Goal: Check status: Check status

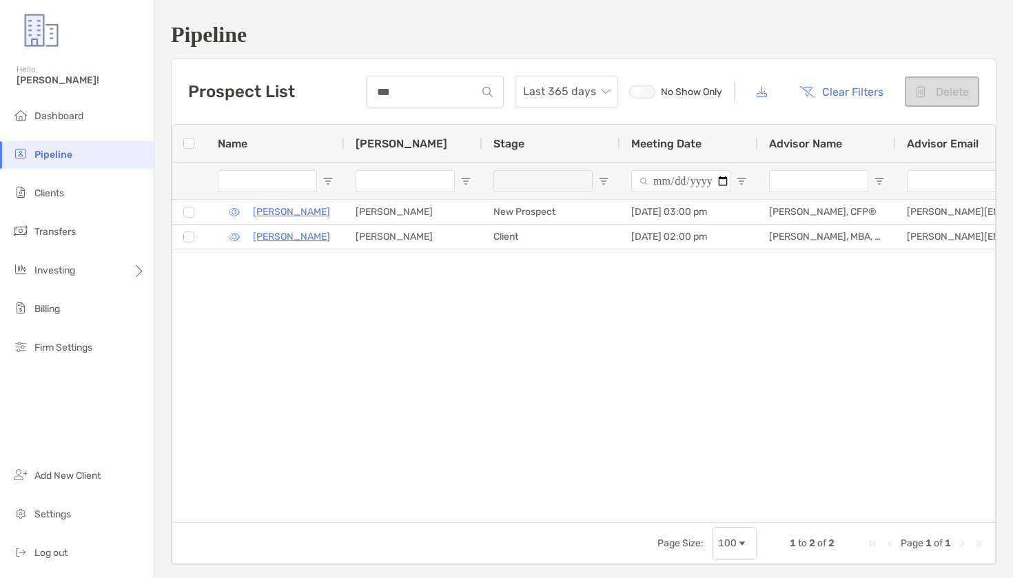
click at [83, 132] on ul "Dashboard Pipeline Clients Transfers Investing Billing Firm Settings" at bounding box center [77, 238] width 154 height 270
click at [79, 122] on li "Dashboard" at bounding box center [77, 117] width 154 height 28
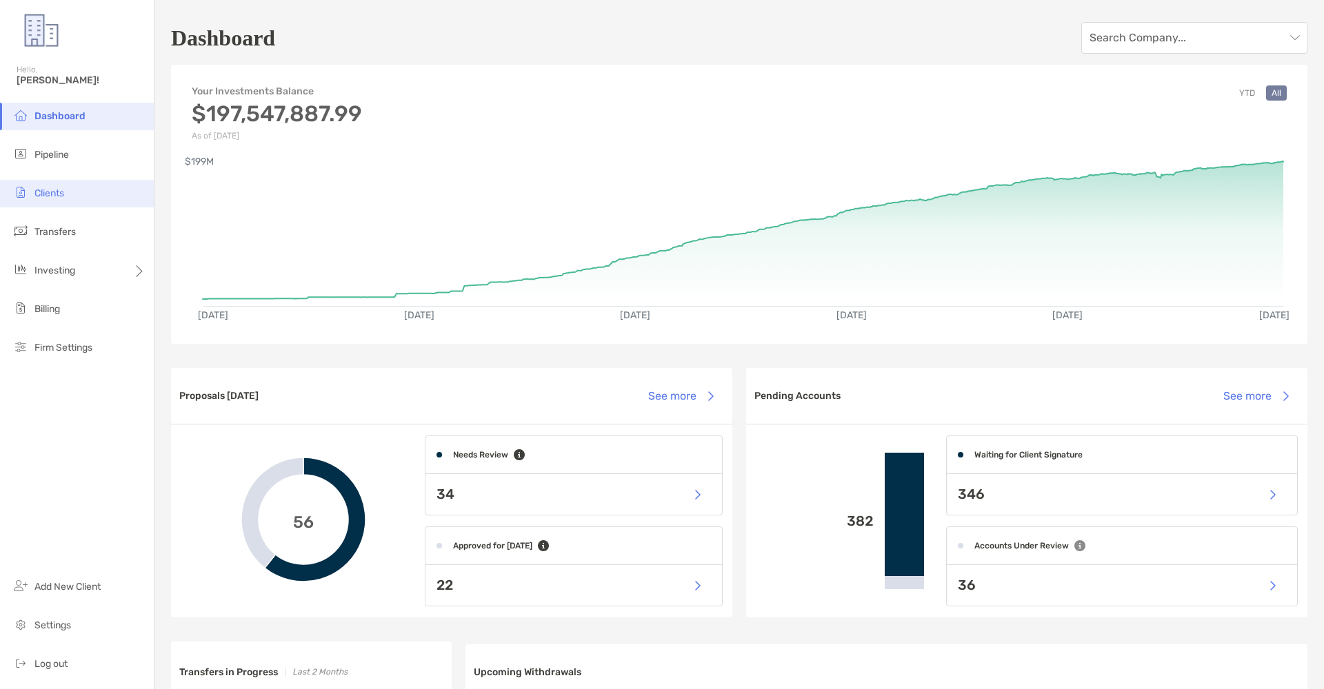
click at [128, 196] on li "Clients" at bounding box center [77, 194] width 154 height 28
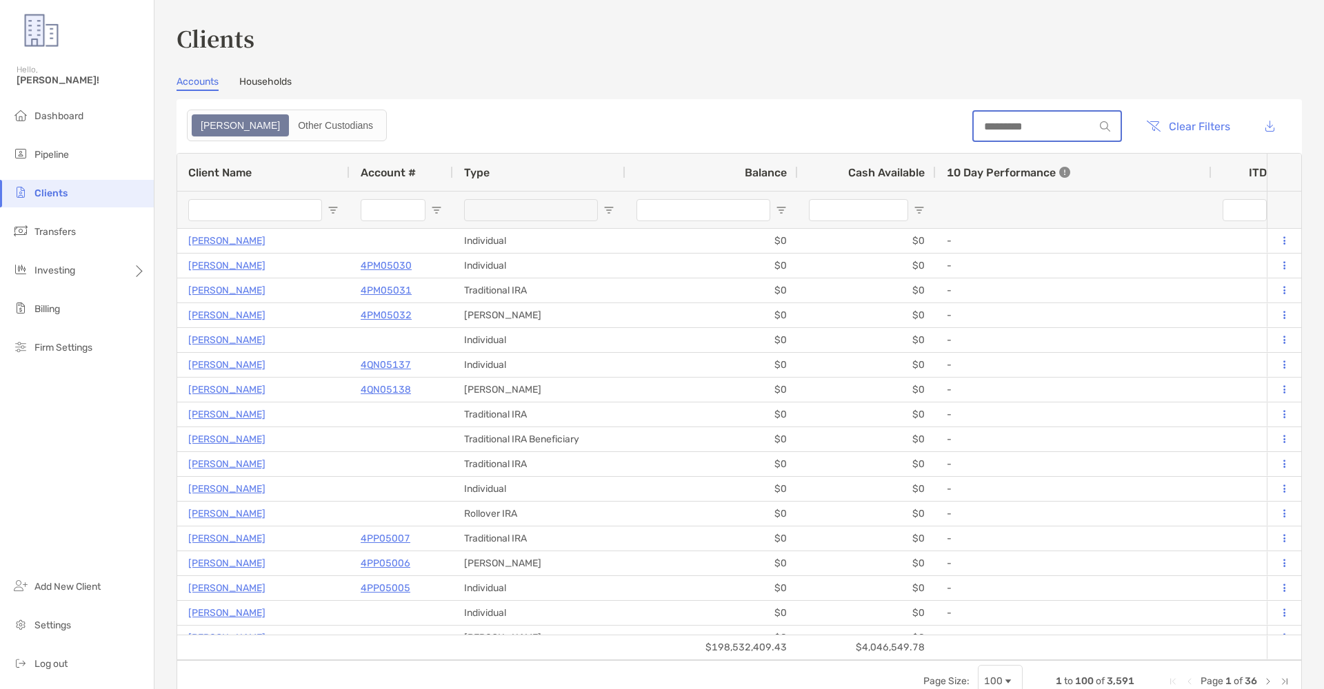
click at [1005, 132] on input at bounding box center [1033, 127] width 121 height 12
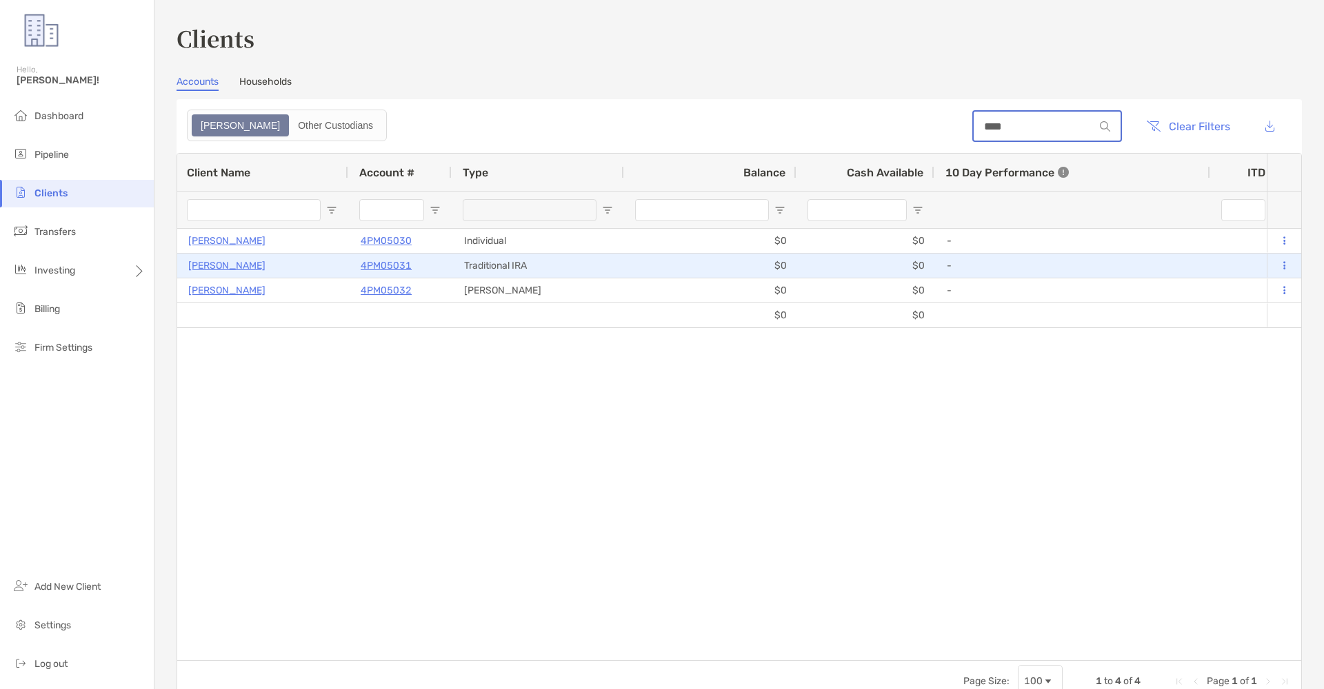
type input "****"
click at [418, 258] on div "4PM05031" at bounding box center [401, 265] width 81 height 23
click at [385, 267] on p "4PM05031" at bounding box center [386, 265] width 51 height 17
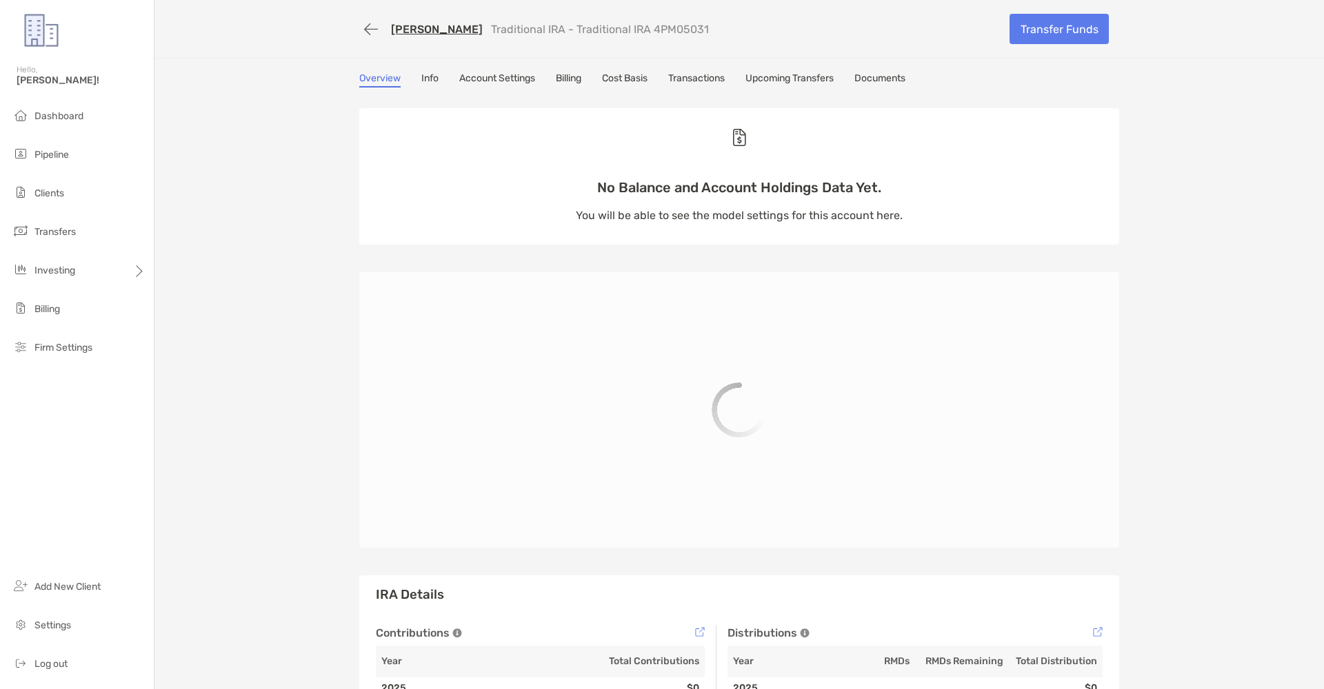
click at [696, 68] on div "[PERSON_NAME] Traditional IRA - Traditional IRA 4PM05031 Transfer Funds Overvie…" at bounding box center [738, 416] width 1169 height 832
drag, startPoint x: 695, startPoint y: 73, endPoint x: 694, endPoint y: 88, distance: 15.2
click at [695, 78] on link "Transactions" at bounding box center [696, 79] width 57 height 15
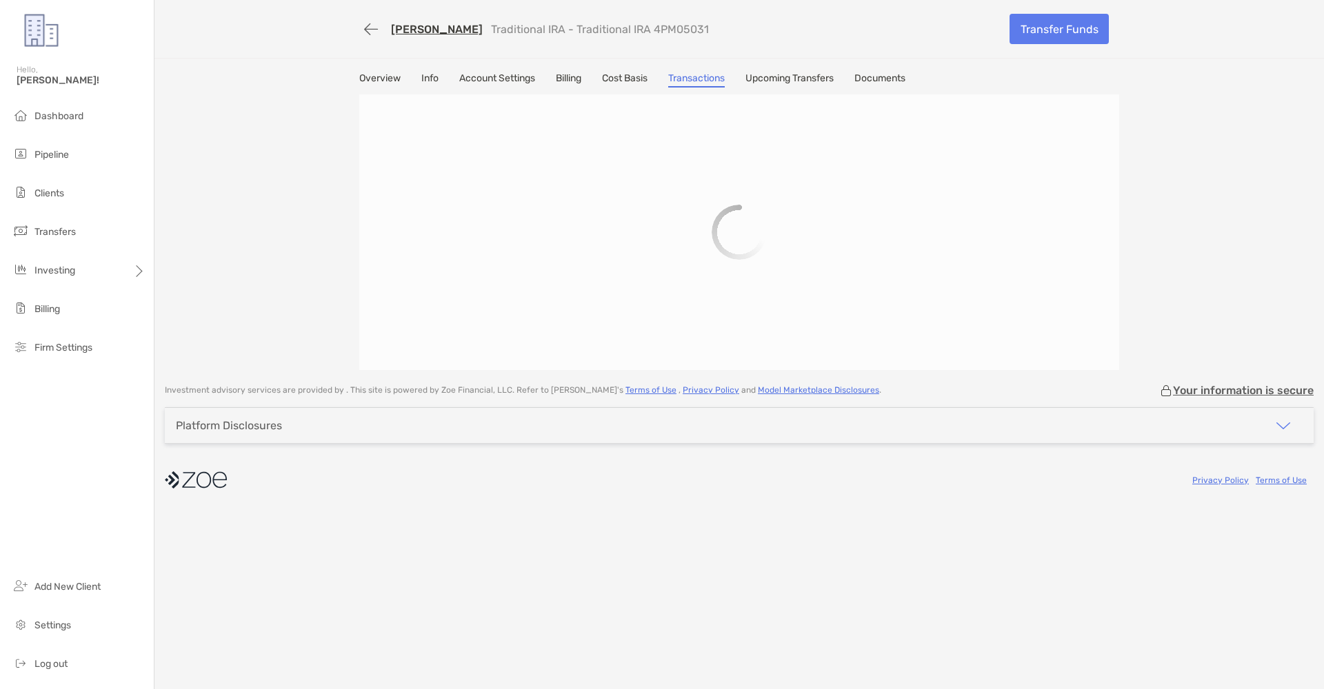
click at [694, 88] on div "Overview Info Account Settings Billing Cost Basis Transactions Upcoming Transfe…" at bounding box center [738, 221] width 787 height 298
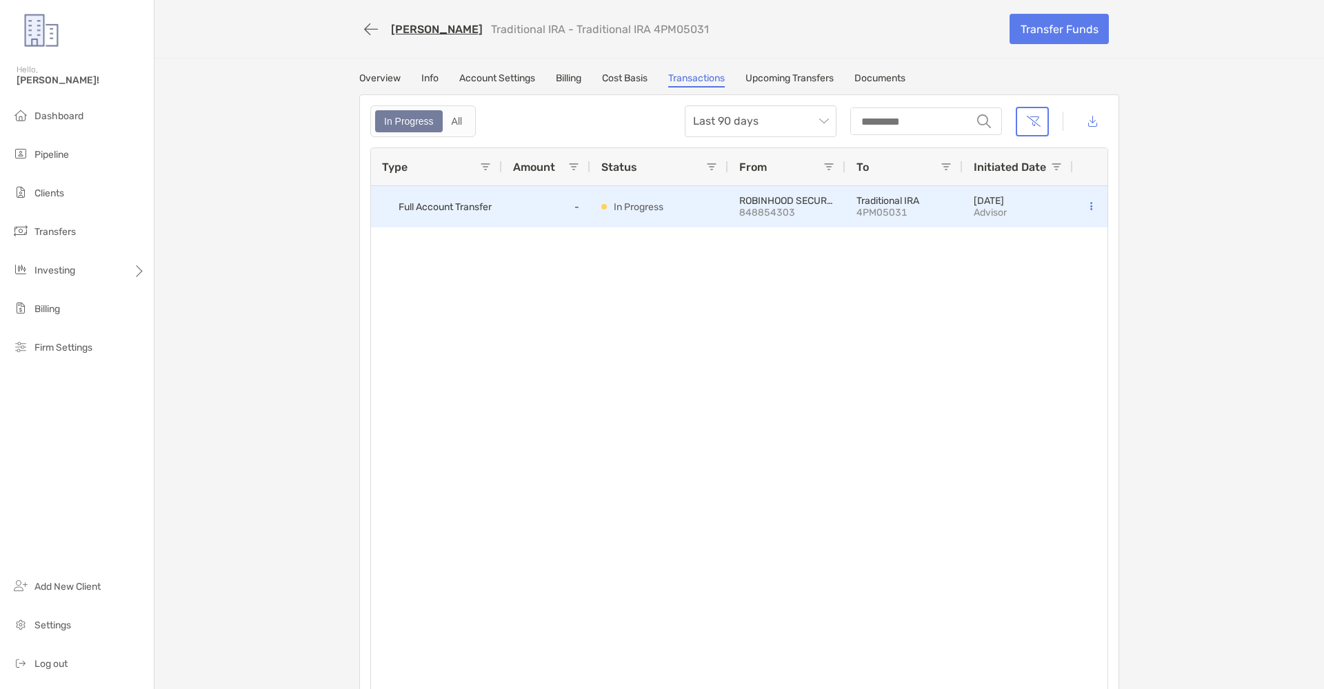
click at [543, 188] on div "-" at bounding box center [546, 206] width 88 height 41
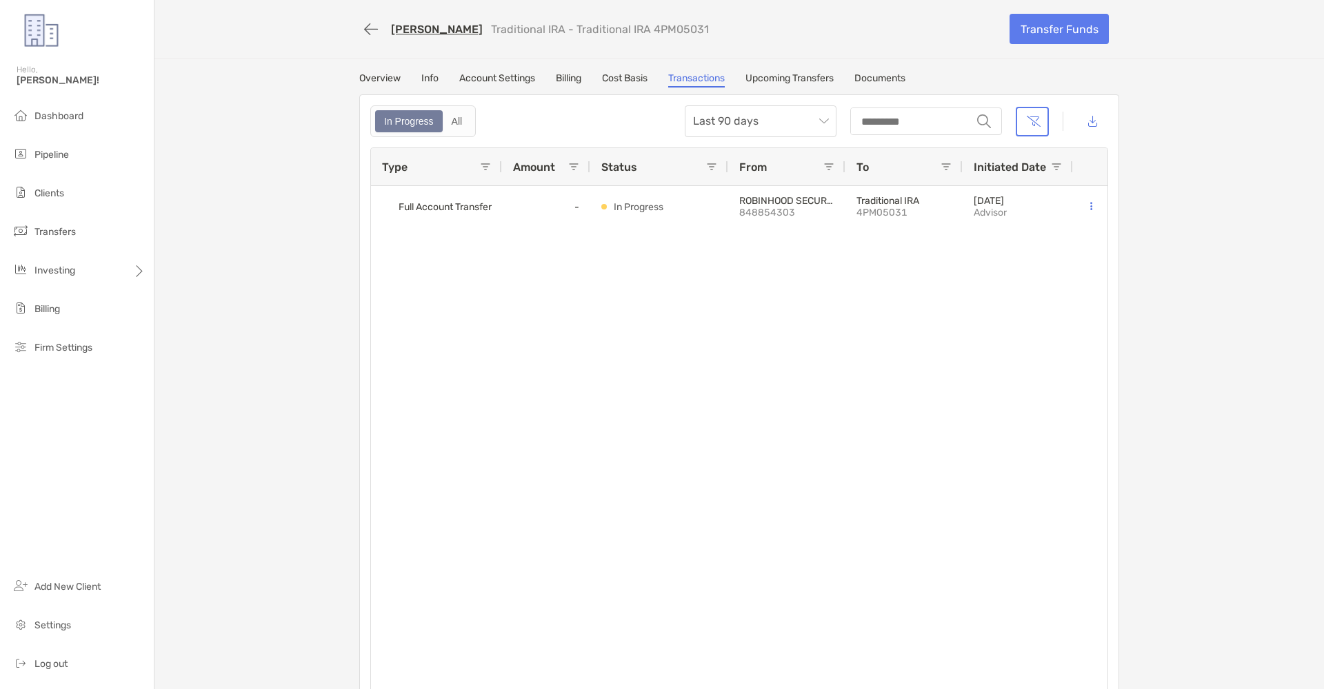
click at [376, 31] on icon "button" at bounding box center [371, 29] width 14 height 16
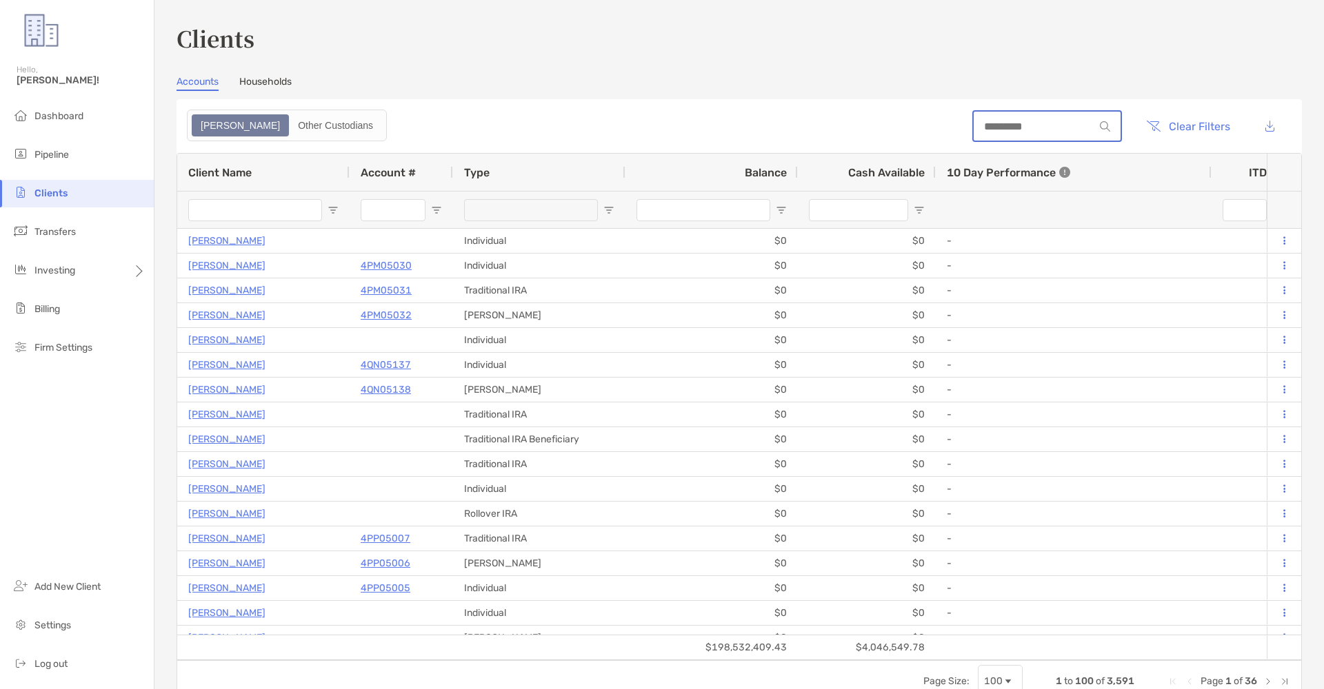
click at [1006, 130] on input at bounding box center [1033, 127] width 121 height 12
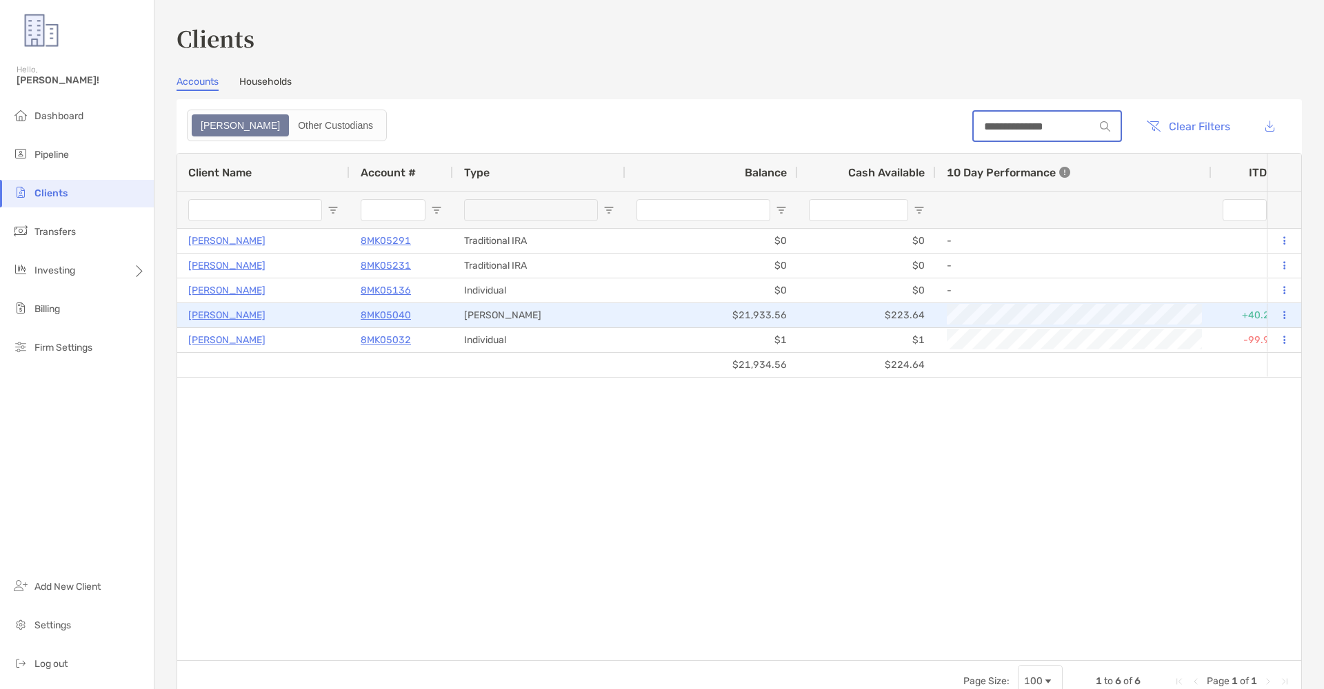
type input "**********"
click at [390, 314] on p "8MK05040" at bounding box center [386, 315] width 50 height 17
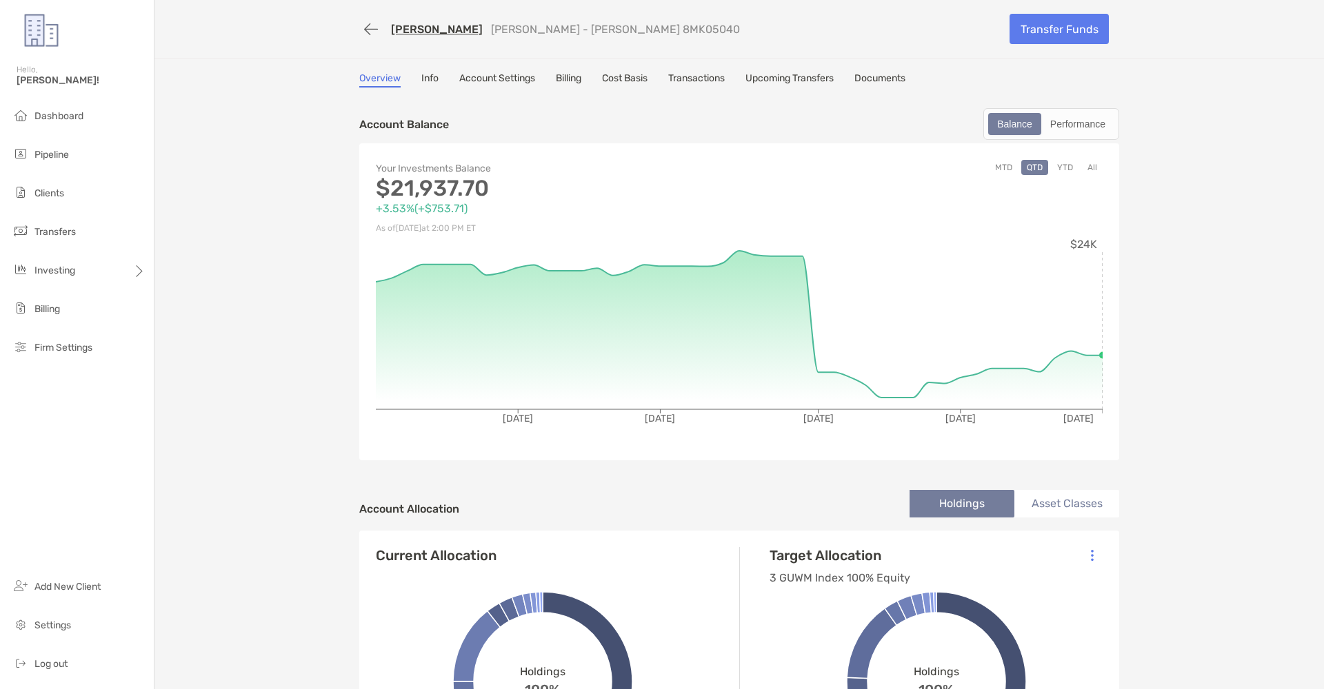
click at [370, 28] on icon "button" at bounding box center [371, 29] width 14 height 16
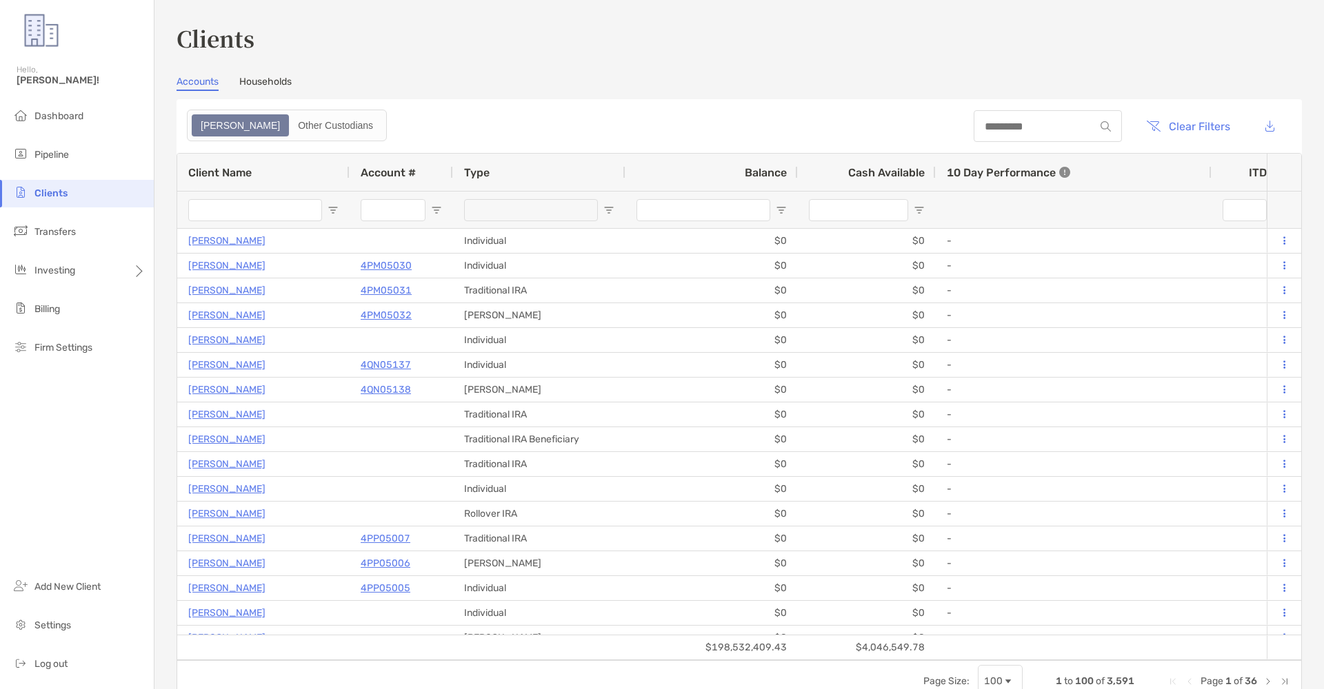
click at [1011, 113] on div at bounding box center [1047, 126] width 148 height 32
click at [1006, 117] on div at bounding box center [1047, 126] width 148 height 32
click at [1007, 123] on input at bounding box center [1033, 127] width 121 height 12
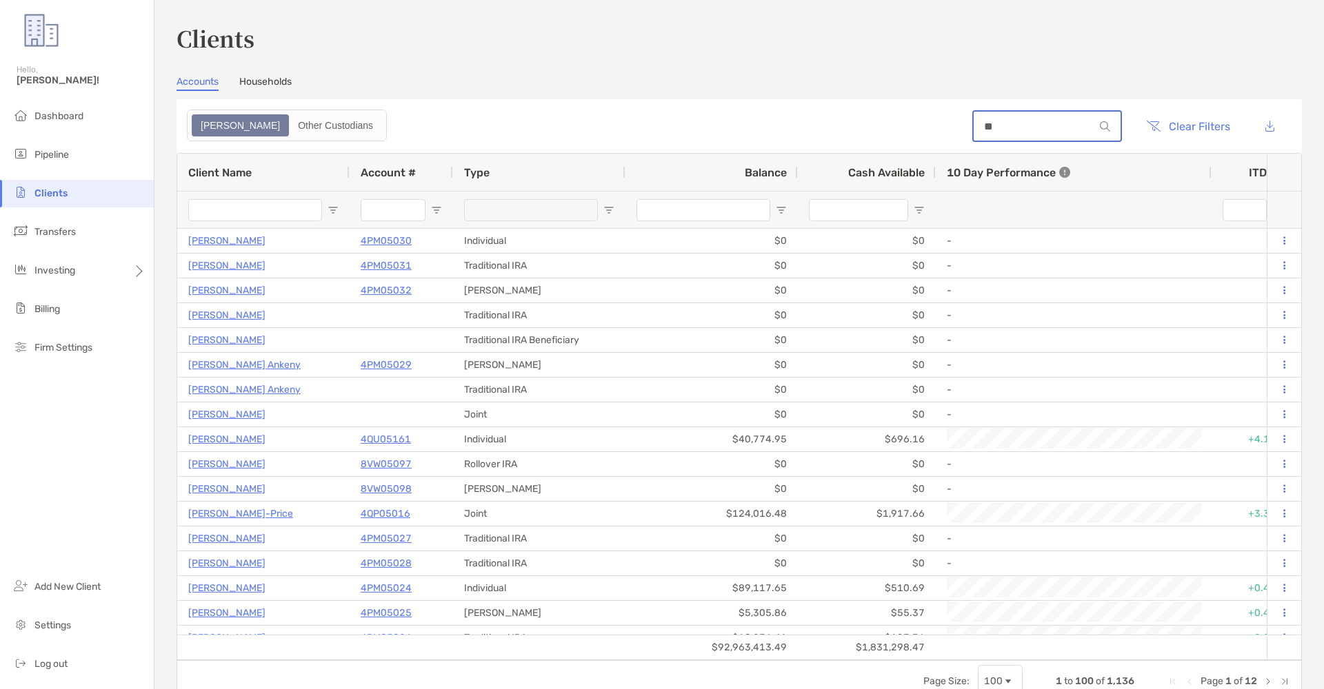
type input "*"
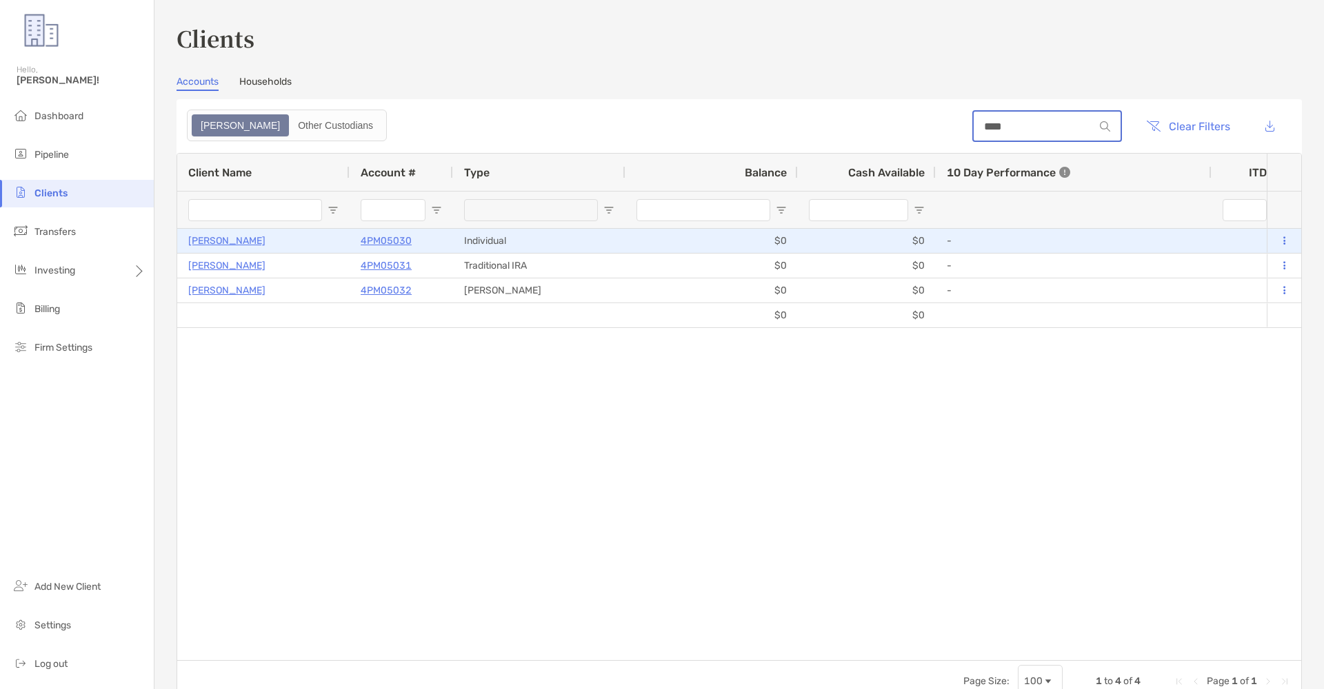
type input "****"
click at [380, 247] on p "4PM05030" at bounding box center [386, 240] width 51 height 17
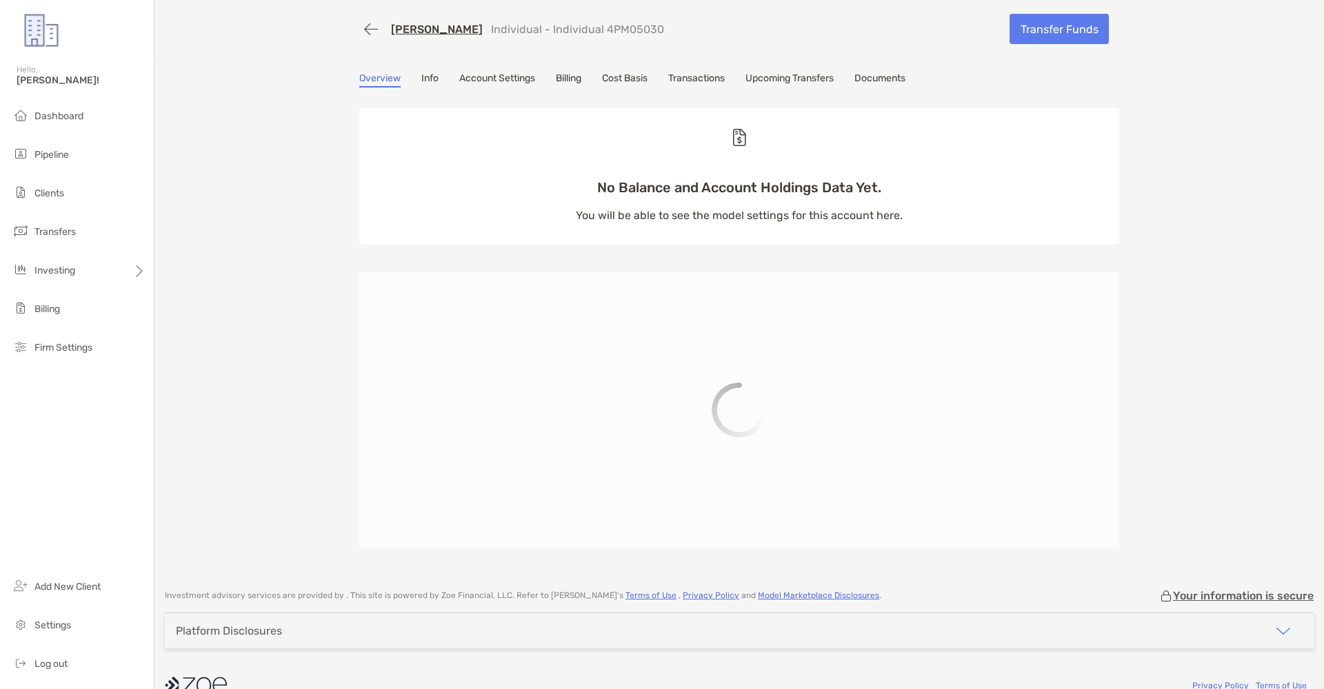
click at [707, 75] on link "Transactions" at bounding box center [696, 79] width 57 height 15
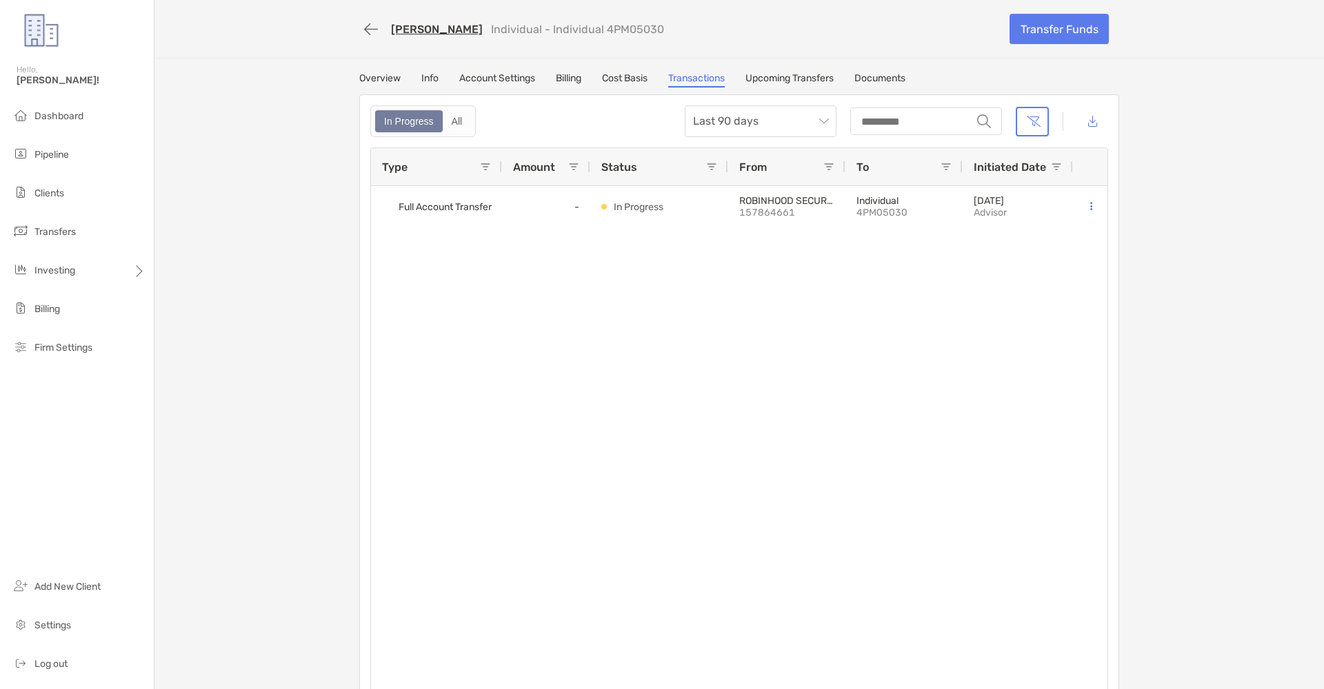
click at [383, 30] on button "button" at bounding box center [370, 30] width 23 height 26
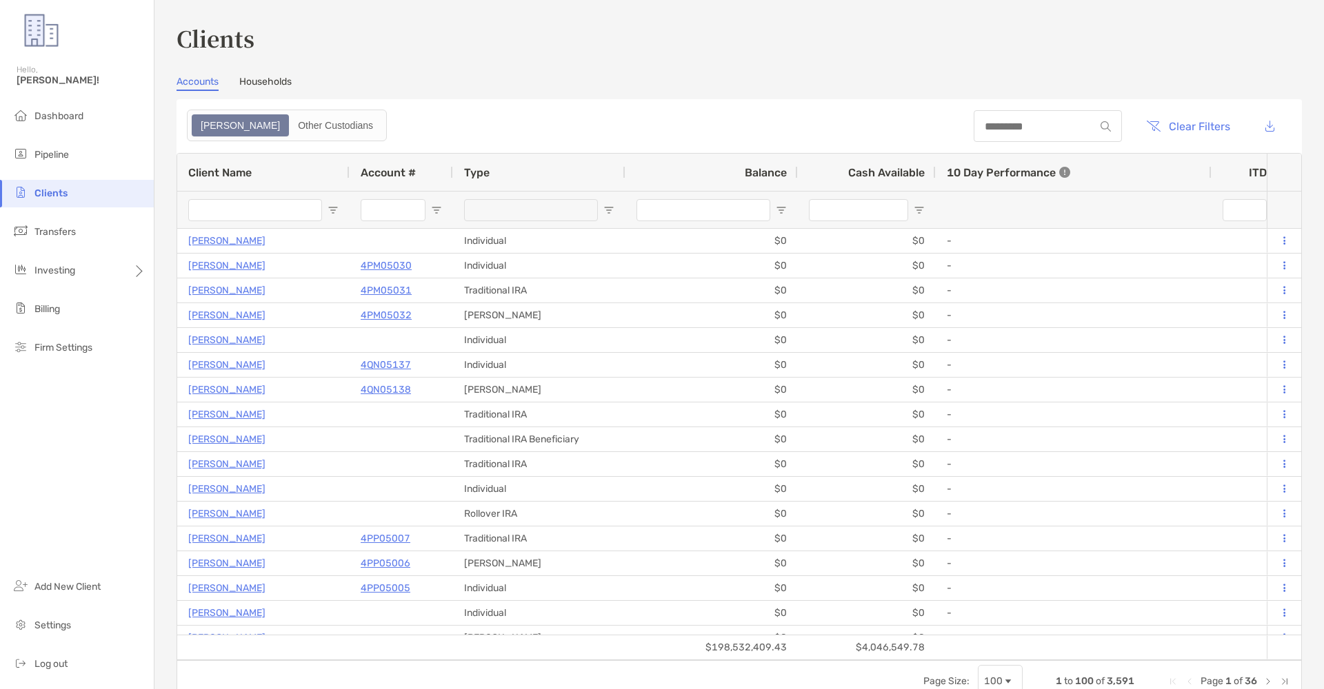
click at [1013, 118] on div at bounding box center [1047, 126] width 148 height 32
click at [1013, 123] on input at bounding box center [1033, 127] width 121 height 12
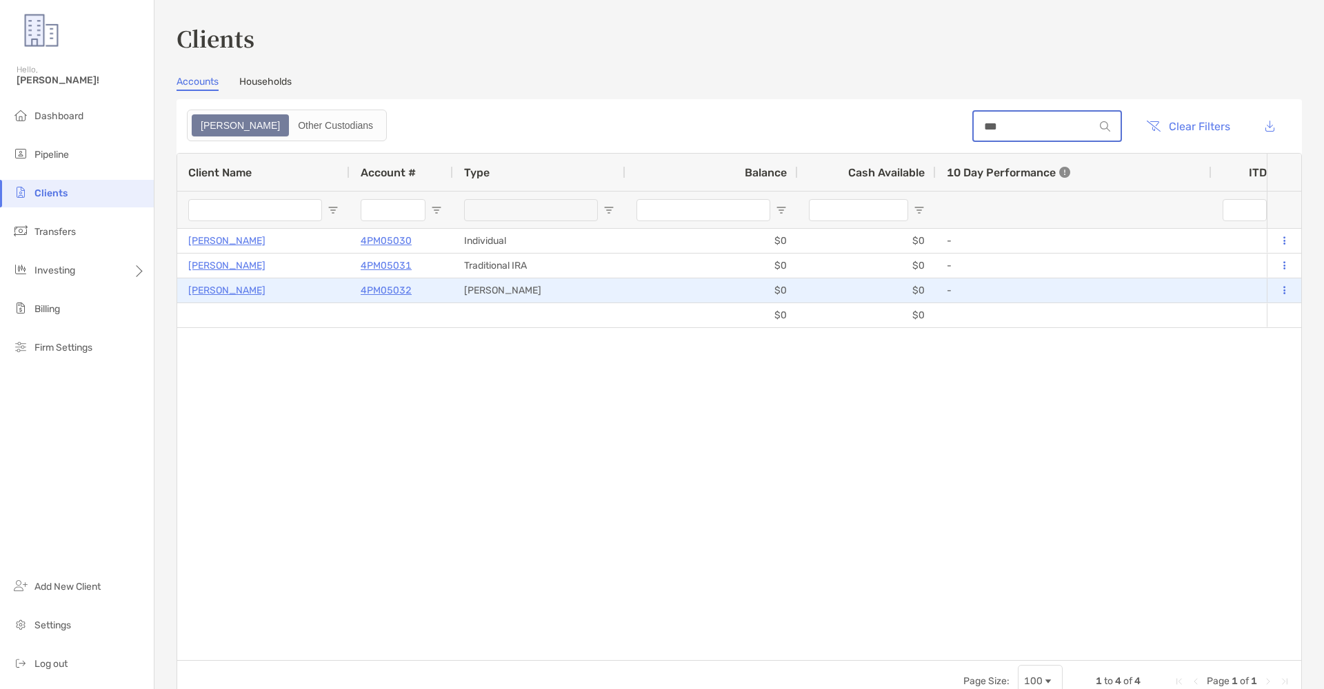
type input "***"
click at [387, 287] on p "4PM05032" at bounding box center [386, 290] width 51 height 17
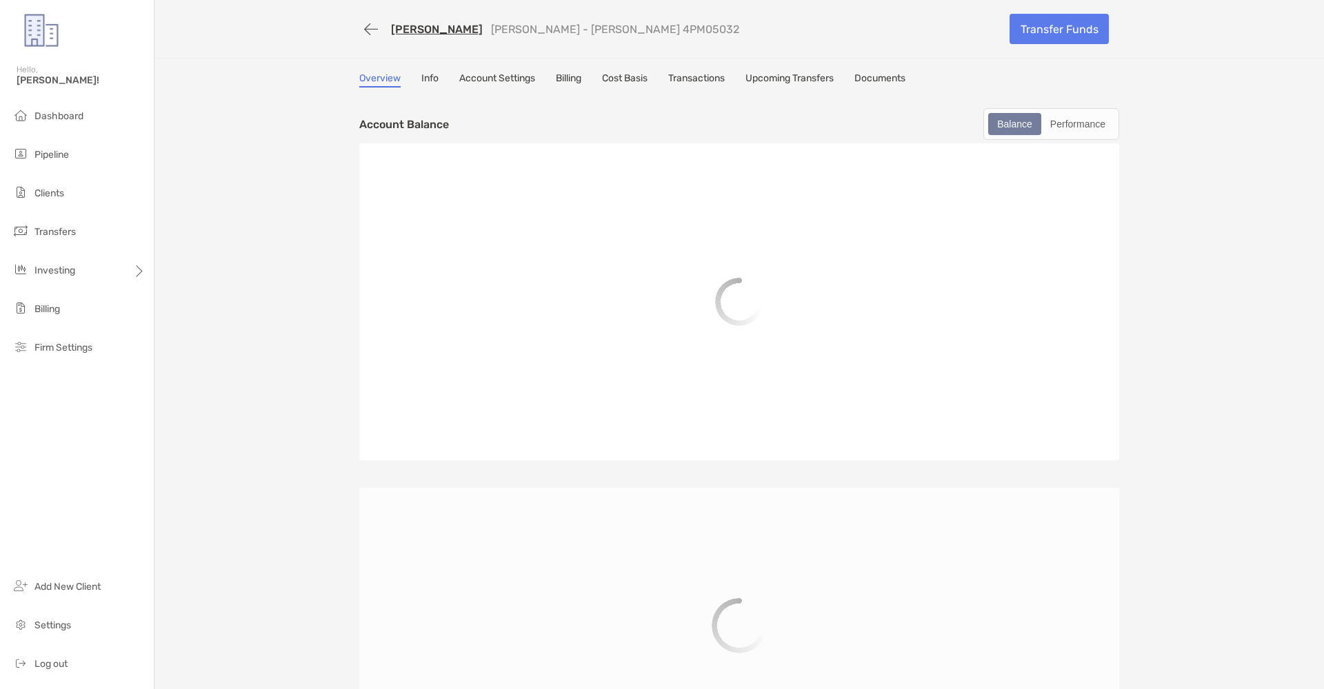
click at [706, 84] on link "Transactions" at bounding box center [696, 79] width 57 height 15
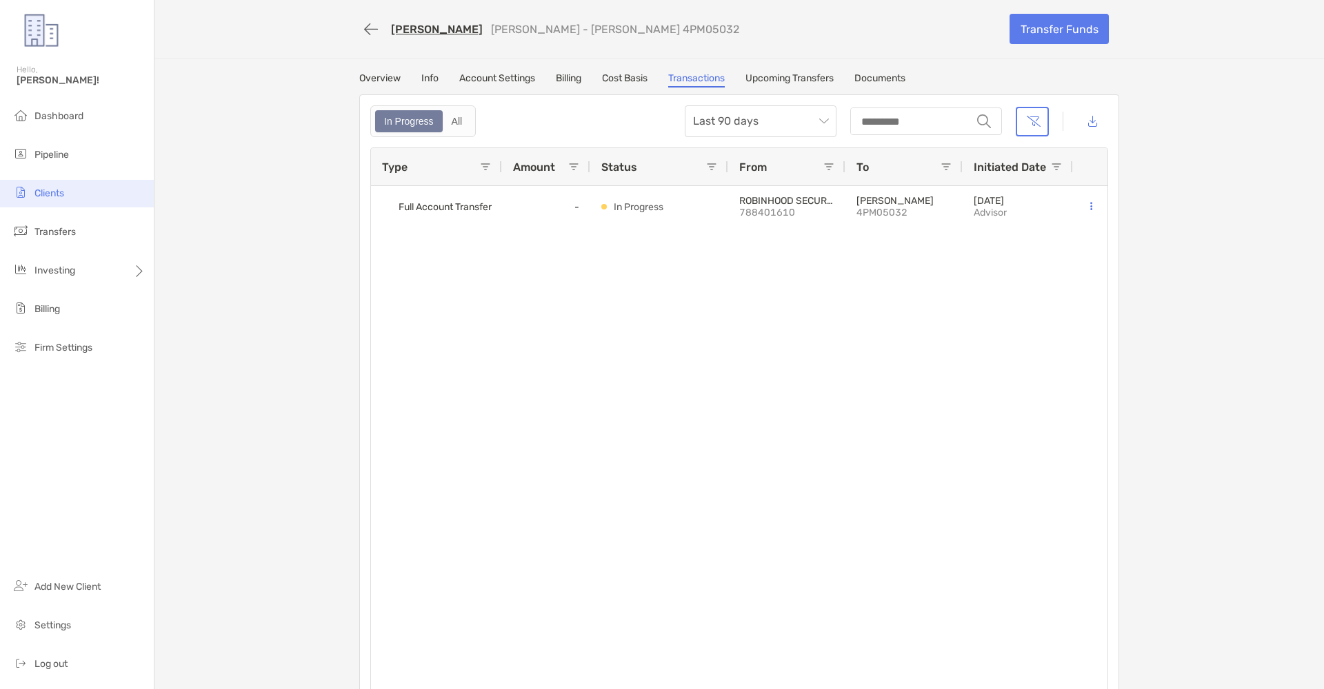
click at [28, 187] on img at bounding box center [20, 192] width 17 height 17
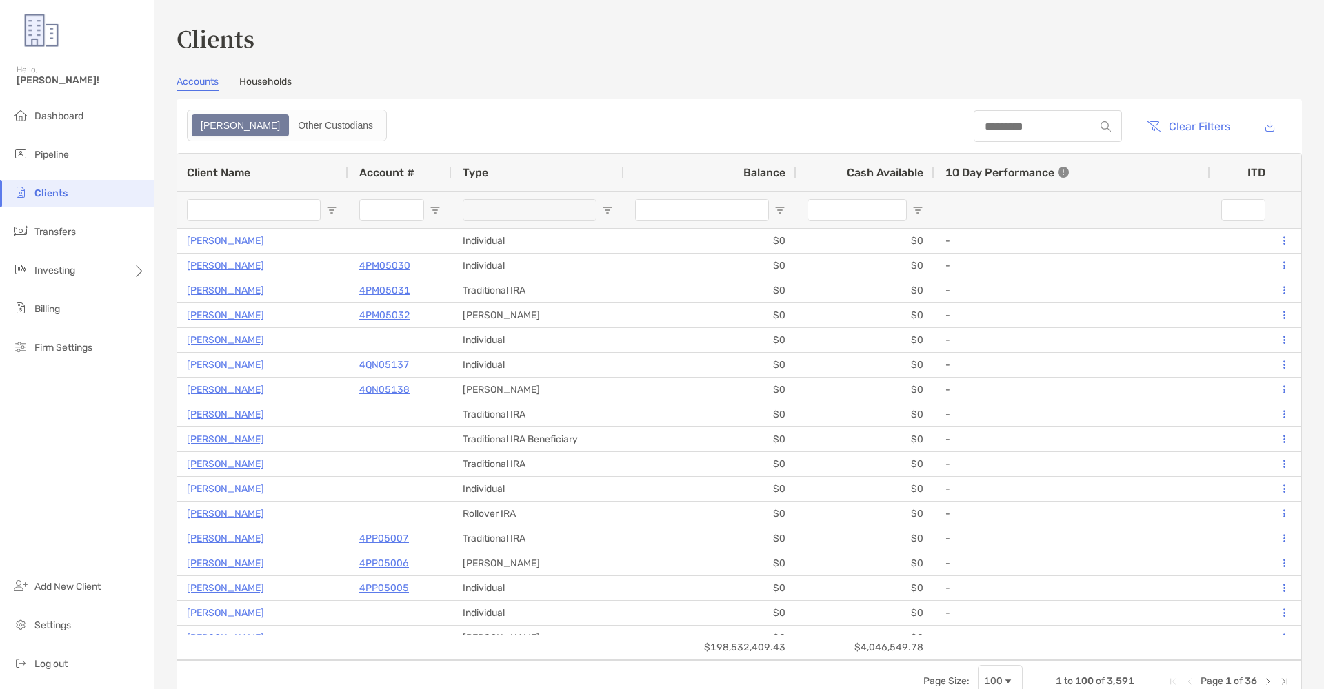
scroll to position [1, 0]
click at [1000, 130] on input at bounding box center [1033, 125] width 121 height 12
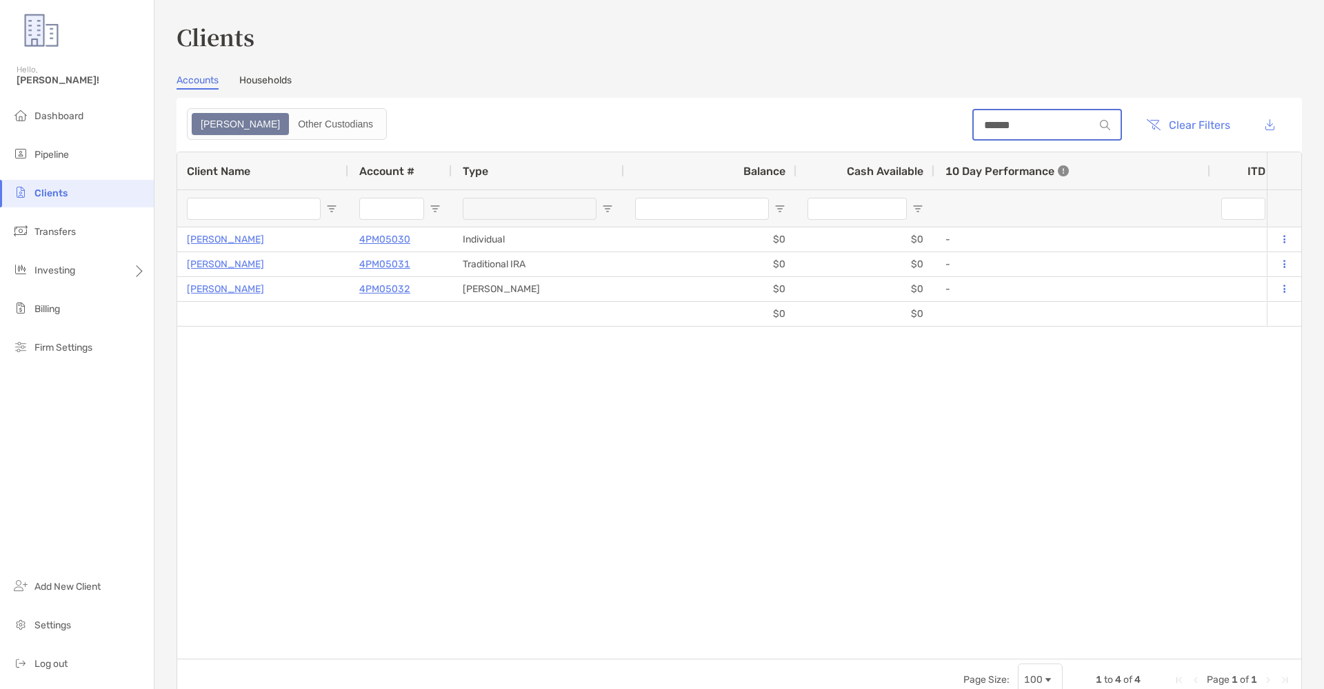
type input "******"
drag, startPoint x: 967, startPoint y: 161, endPoint x: 396, endPoint y: 269, distance: 581.6
click at [396, 269] on p "4PM05031" at bounding box center [384, 264] width 51 height 17
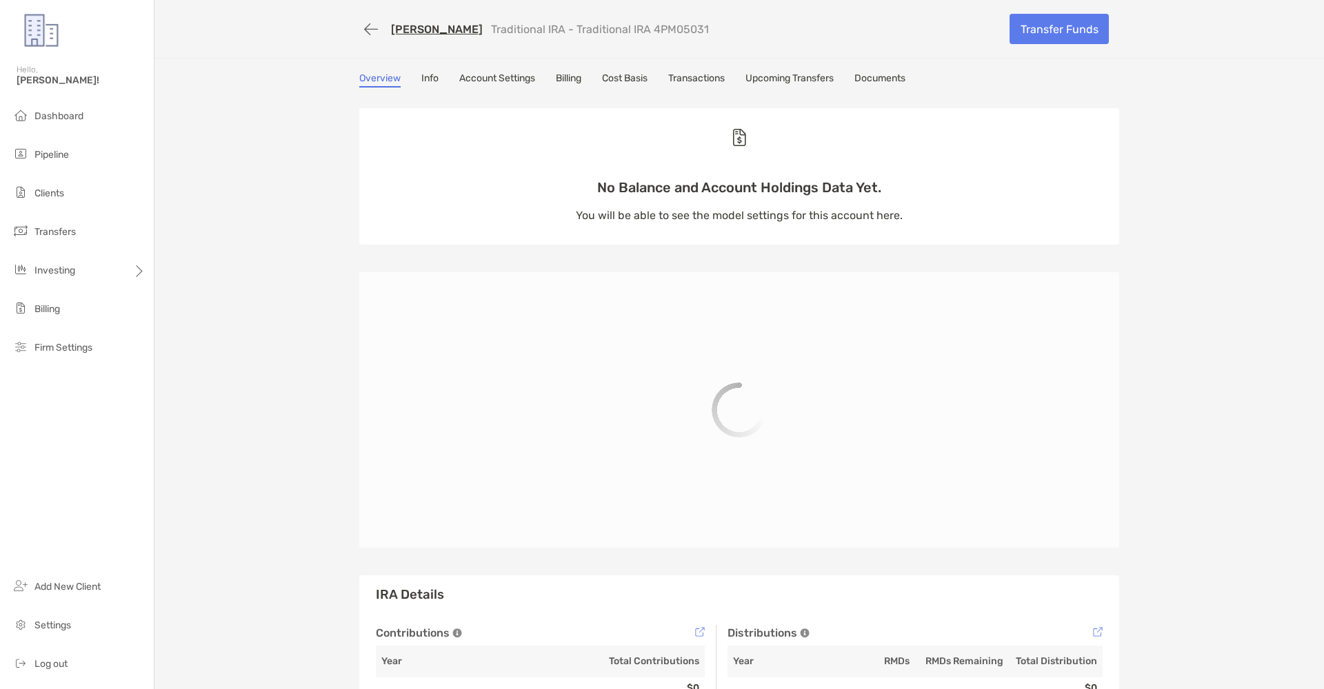
click at [725, 74] on link "Transactions" at bounding box center [696, 79] width 57 height 15
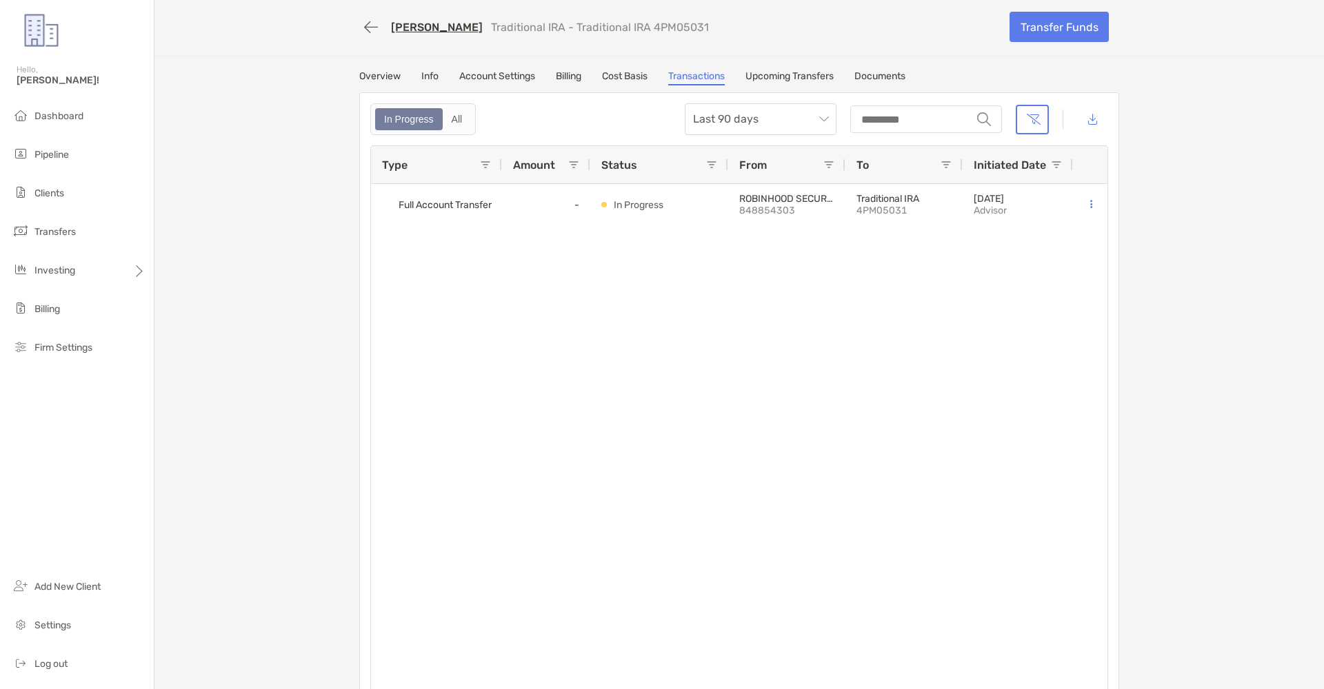
scroll to position [3, 0]
click at [52, 119] on span "Dashboard" at bounding box center [58, 116] width 49 height 12
